Goal: Communication & Community: Answer question/provide support

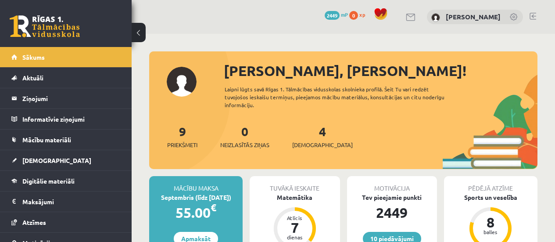
scroll to position [93, 0]
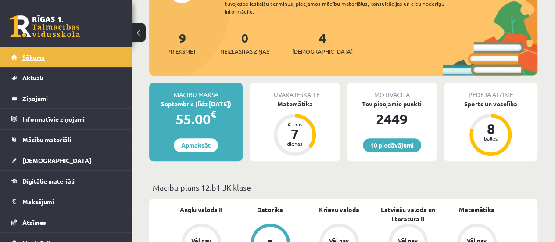
click at [77, 64] on link "Sākums" at bounding box center [65, 57] width 109 height 20
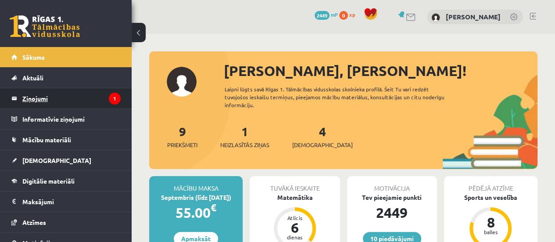
click at [69, 90] on legend "Ziņojumi 1" at bounding box center [71, 98] width 98 height 20
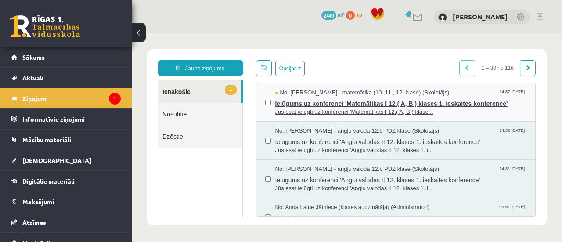
click at [325, 109] on span "Jūs esat ielūgti uz konferenci 'Matemātikas I 12.( A, B ) klase..." at bounding box center [400, 112] width 251 height 8
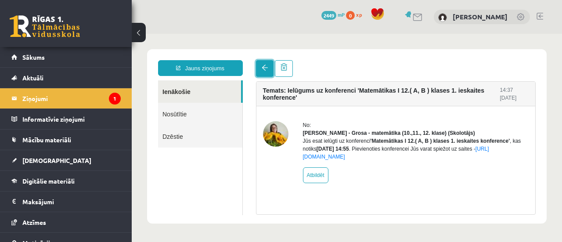
click at [262, 66] on span at bounding box center [265, 68] width 6 height 6
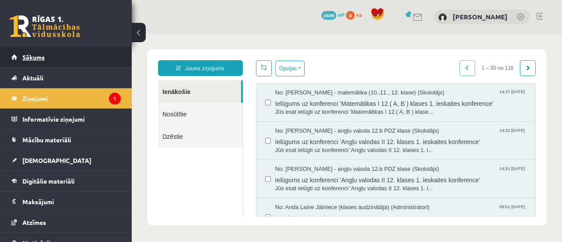
click at [87, 61] on link "Sākums" at bounding box center [65, 57] width 109 height 20
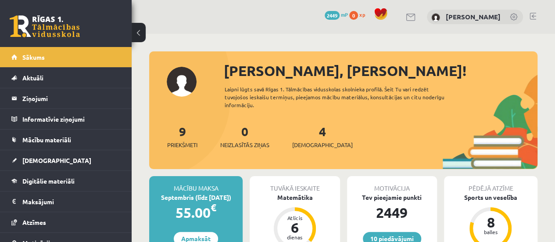
click at [531, 15] on link at bounding box center [533, 16] width 7 height 7
